Goal: Transaction & Acquisition: Purchase product/service

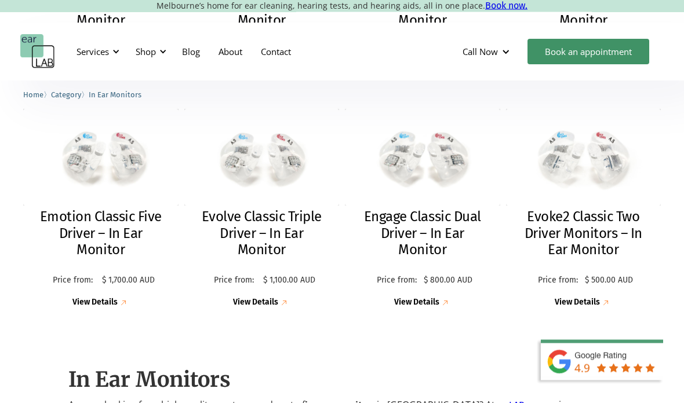
scroll to position [539, 0]
click at [606, 236] on h2 "Evoke2 Classic Two Driver Monitors – In Ear Monitor" at bounding box center [583, 234] width 132 height 50
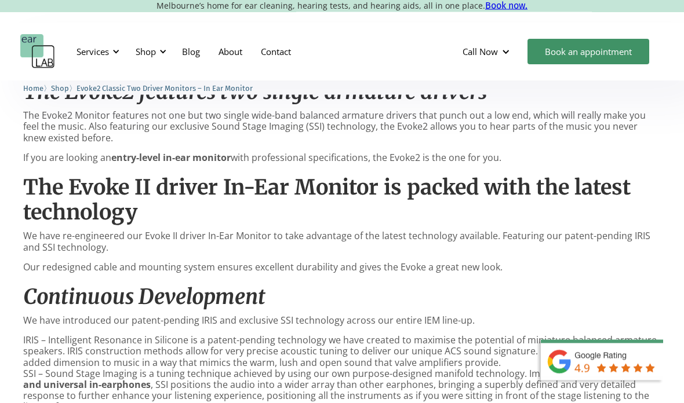
scroll to position [577, 0]
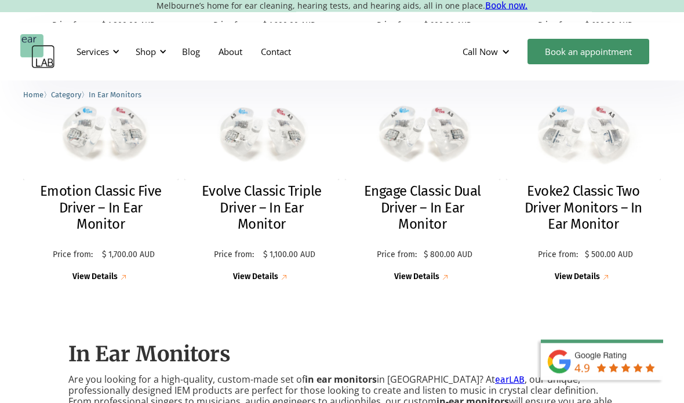
scroll to position [564, 0]
click at [591, 277] on div "View Details" at bounding box center [576, 277] width 45 height 10
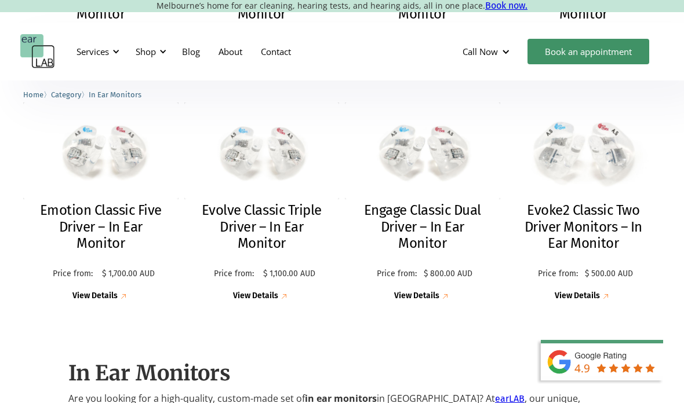
scroll to position [539, 0]
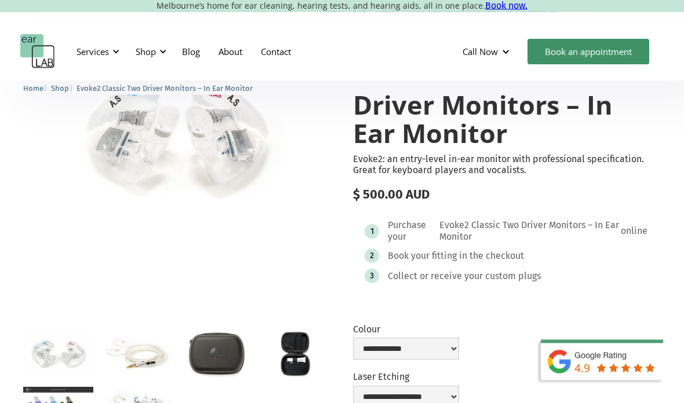
scroll to position [140, 0]
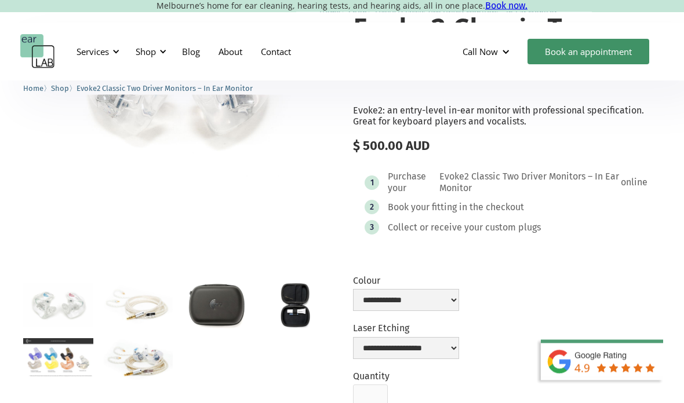
click at [74, 353] on img "open lightbox" at bounding box center [58, 358] width 70 height 39
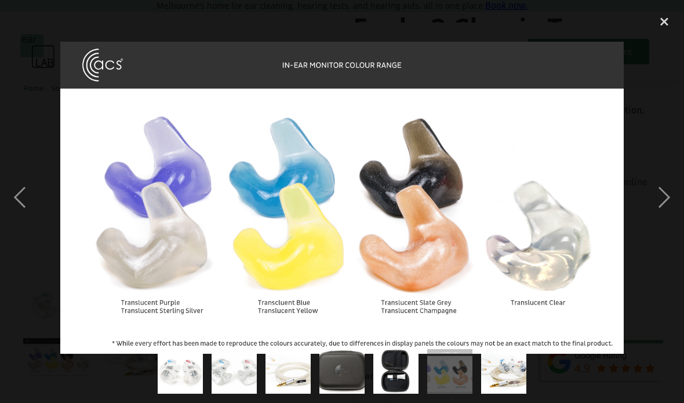
click at [652, 21] on div "close lightbox" at bounding box center [663, 21] width 39 height 25
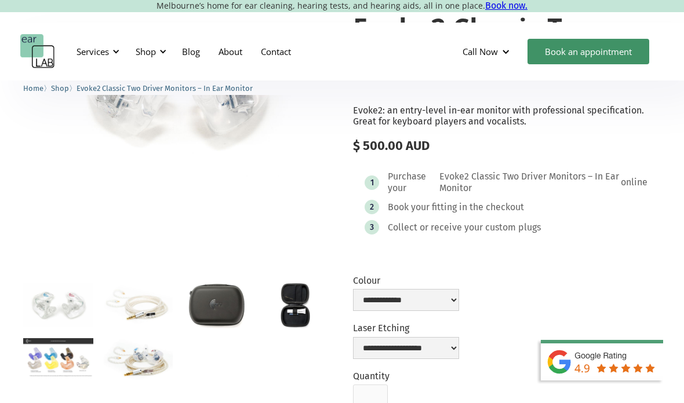
scroll to position [187, 0]
